Goal: Task Accomplishment & Management: Manage account settings

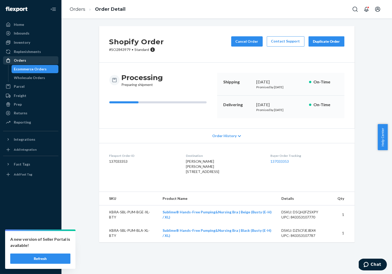
click at [31, 61] on div "Orders" at bounding box center [31, 60] width 54 height 7
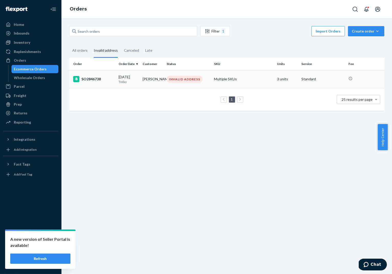
click at [161, 82] on td "[PERSON_NAME]" at bounding box center [153, 79] width 24 height 18
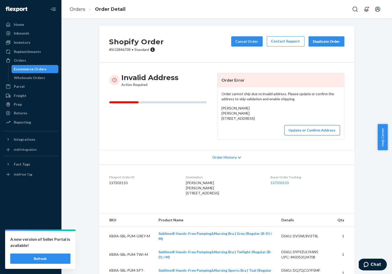
click at [293, 136] on button "Update or Confirm Address" at bounding box center [313, 130] width 56 height 10
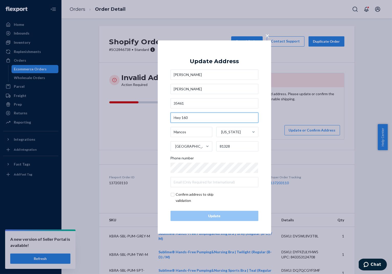
click at [179, 117] on input "Hwy 160" at bounding box center [215, 118] width 88 height 10
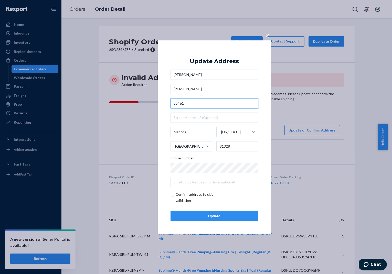
click at [200, 101] on input "35461" at bounding box center [215, 103] width 88 height 10
click at [200, 102] on input "35461" at bounding box center [215, 103] width 88 height 10
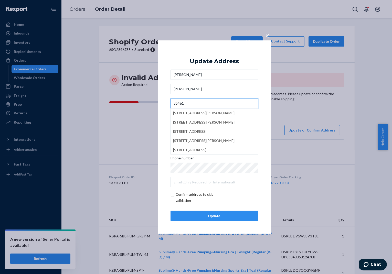
paste input "Hwy 160"
type input "[STREET_ADDRESS]"
click at [140, 130] on div "× Update Address [PERSON_NAME][GEOGRAPHIC_DATA][PERSON_NAME][STREET_ADDRESS][US…" at bounding box center [196, 137] width 392 height 274
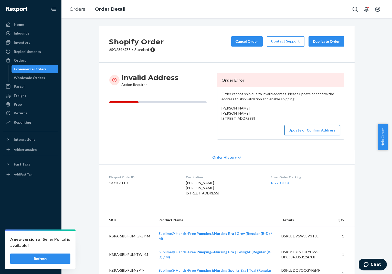
click at [295, 136] on button "Update or Confirm Address" at bounding box center [313, 130] width 56 height 10
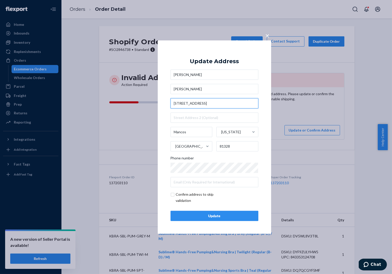
click at [189, 104] on input "[STREET_ADDRESS]" at bounding box center [215, 103] width 88 height 10
click at [206, 102] on input "[STREET_ADDRESS]" at bounding box center [215, 103] width 88 height 10
type input "[STREET_ADDRESS]"
click at [265, 118] on div "× Update Address [PERSON_NAME][GEOGRAPHIC_DATA][PERSON_NAME] [STREET_ADDRESS][U…" at bounding box center [214, 137] width 113 height 194
click at [203, 104] on input "[STREET_ADDRESS]" at bounding box center [215, 103] width 88 height 10
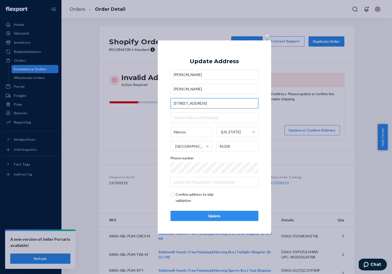
click at [203, 104] on input "[STREET_ADDRESS]" at bounding box center [215, 103] width 88 height 10
click at [207, 215] on div "Update" at bounding box center [214, 216] width 79 height 5
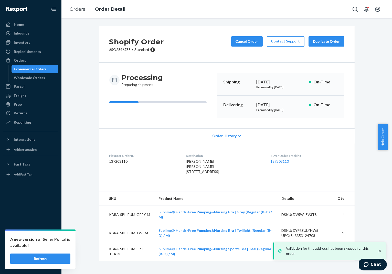
click at [119, 51] on p "# SO2846738 • Standard" at bounding box center [136, 49] width 55 height 5
copy p "SO2846738"
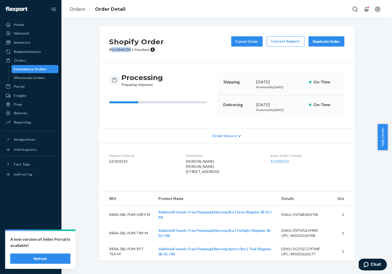
copy p "SO2846738"
drag, startPoint x: 181, startPoint y: 162, endPoint x: 211, endPoint y: 163, distance: 30.0
click at [211, 163] on div "[PERSON_NAME] [PERSON_NAME] [STREET_ADDRESS]" at bounding box center [224, 166] width 76 height 15
copy span "[PERSON_NAME]"
click at [225, 174] on div "[PERSON_NAME] [PERSON_NAME] [STREET_ADDRESS]" at bounding box center [224, 166] width 76 height 15
